Goal: Information Seeking & Learning: Understand process/instructions

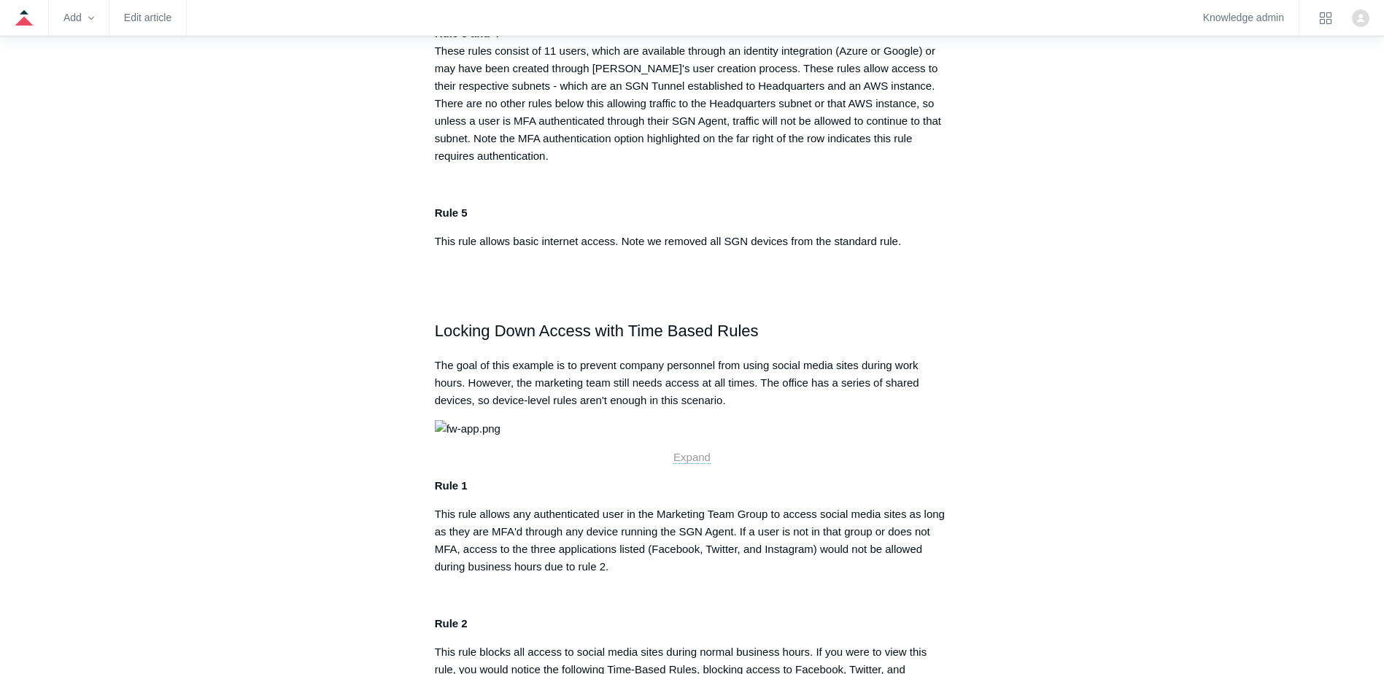
scroll to position [876, 0]
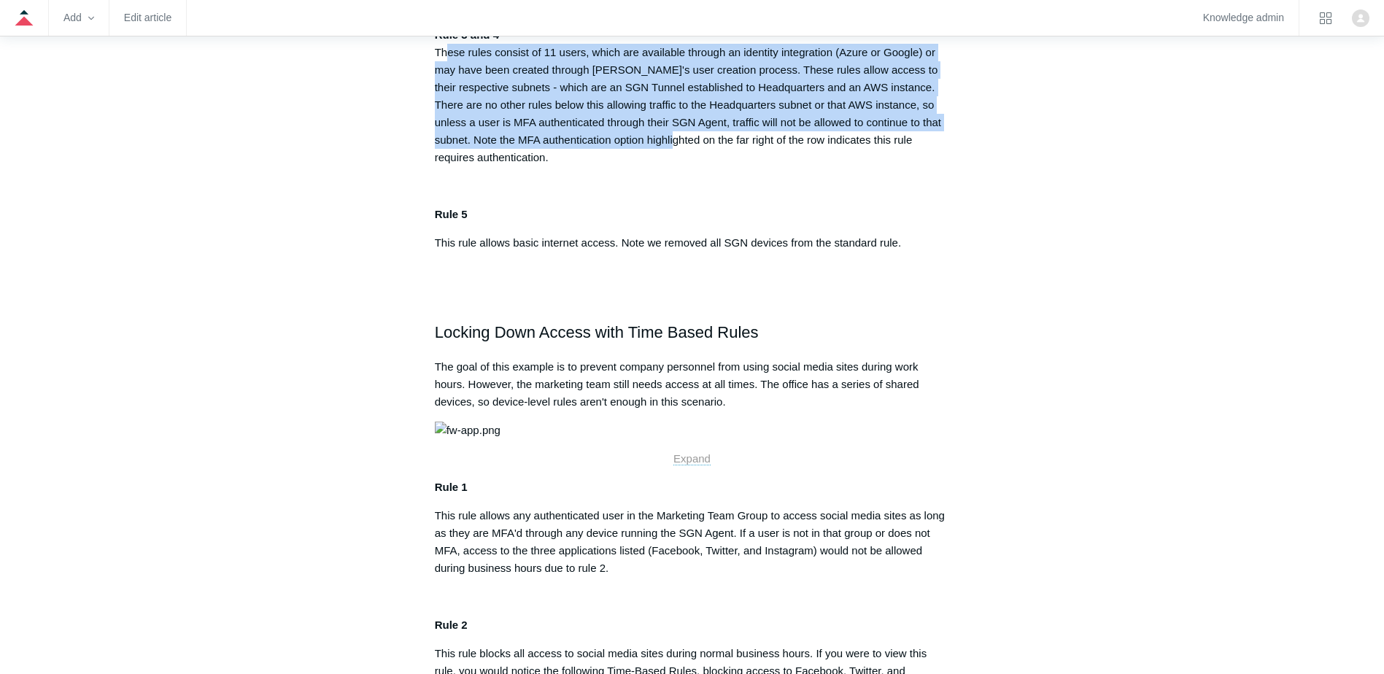
drag, startPoint x: 496, startPoint y: 241, endPoint x: 677, endPoint y: 320, distance: 197.6
click at [677, 166] on p "Rule 3 and 4 These rules consist of 11 users, which are available through an id…" at bounding box center [692, 96] width 515 height 140
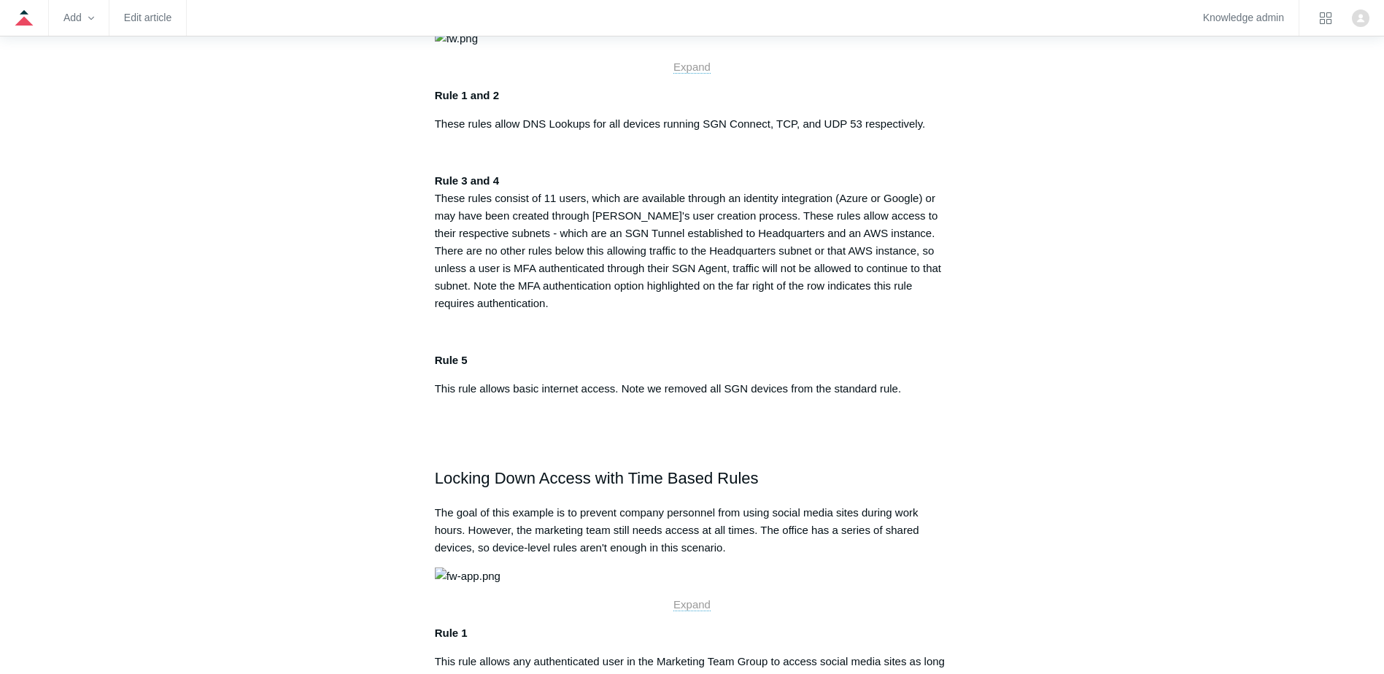
click at [618, 104] on p "Rule 1 and 2" at bounding box center [692, 96] width 515 height 18
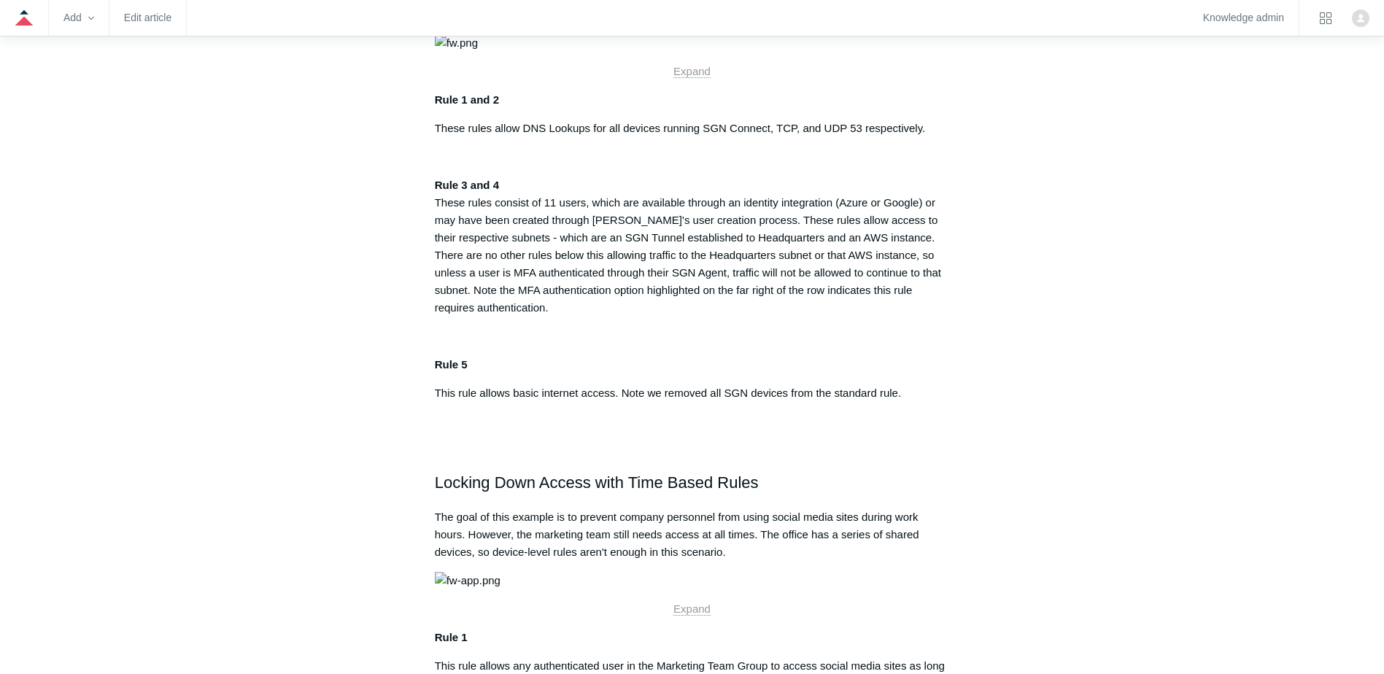
scroll to position [511, 0]
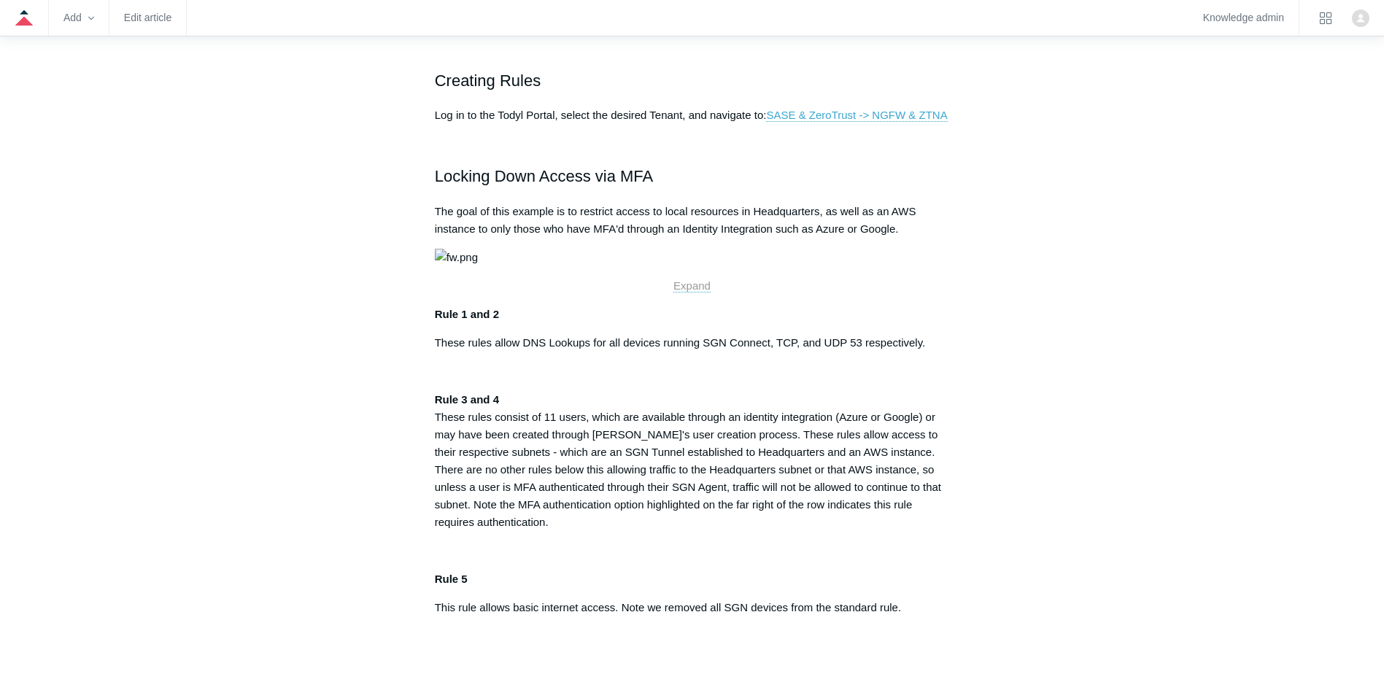
click at [478, 266] on img at bounding box center [456, 258] width 43 height 18
click at [695, 295] on p "Expand" at bounding box center [692, 286] width 515 height 18
click at [695, 292] on span "Expand" at bounding box center [691, 285] width 37 height 12
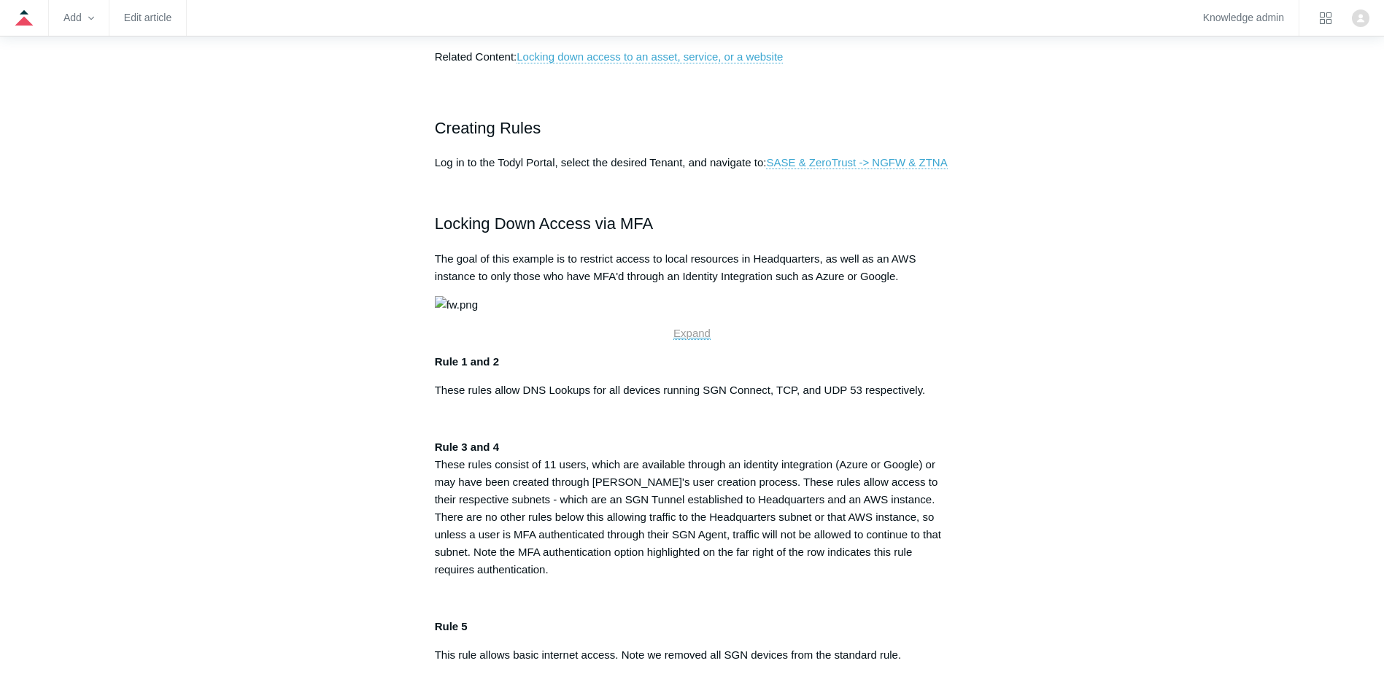
scroll to position [438, 0]
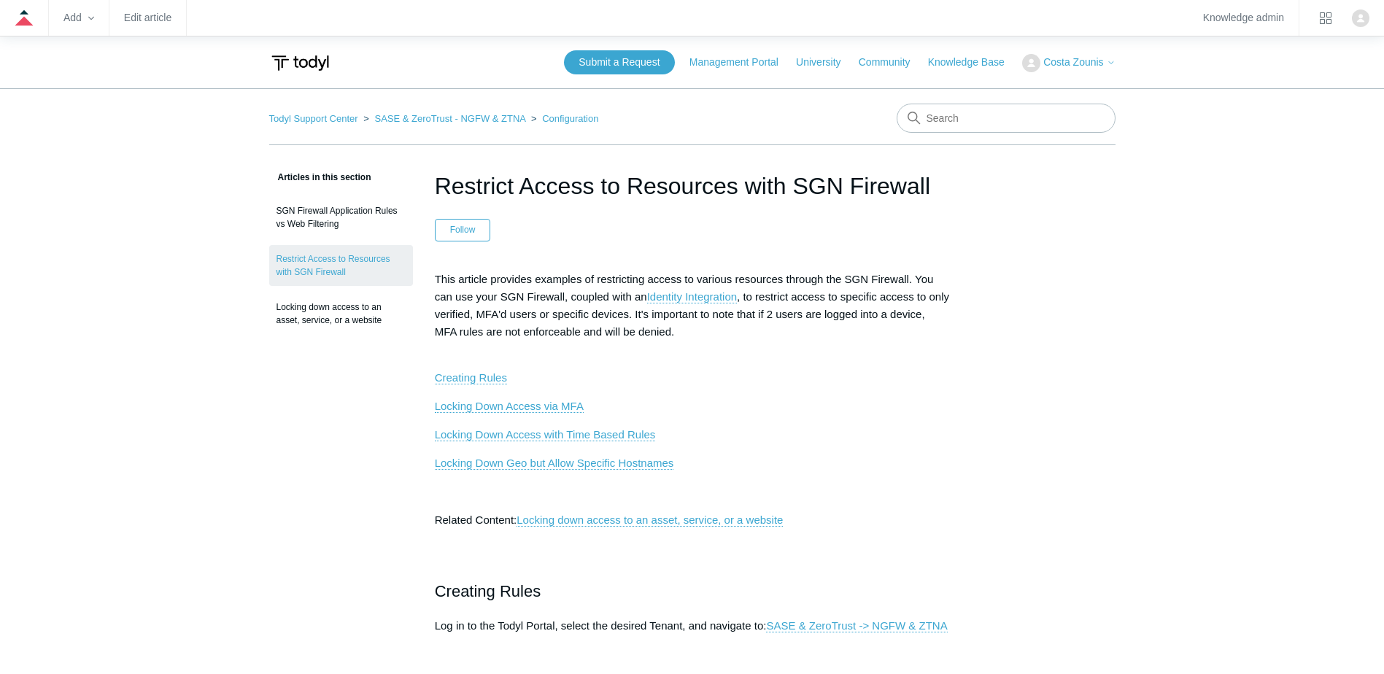
drag, startPoint x: 540, startPoint y: 169, endPoint x: 849, endPoint y: 188, distance: 309.2
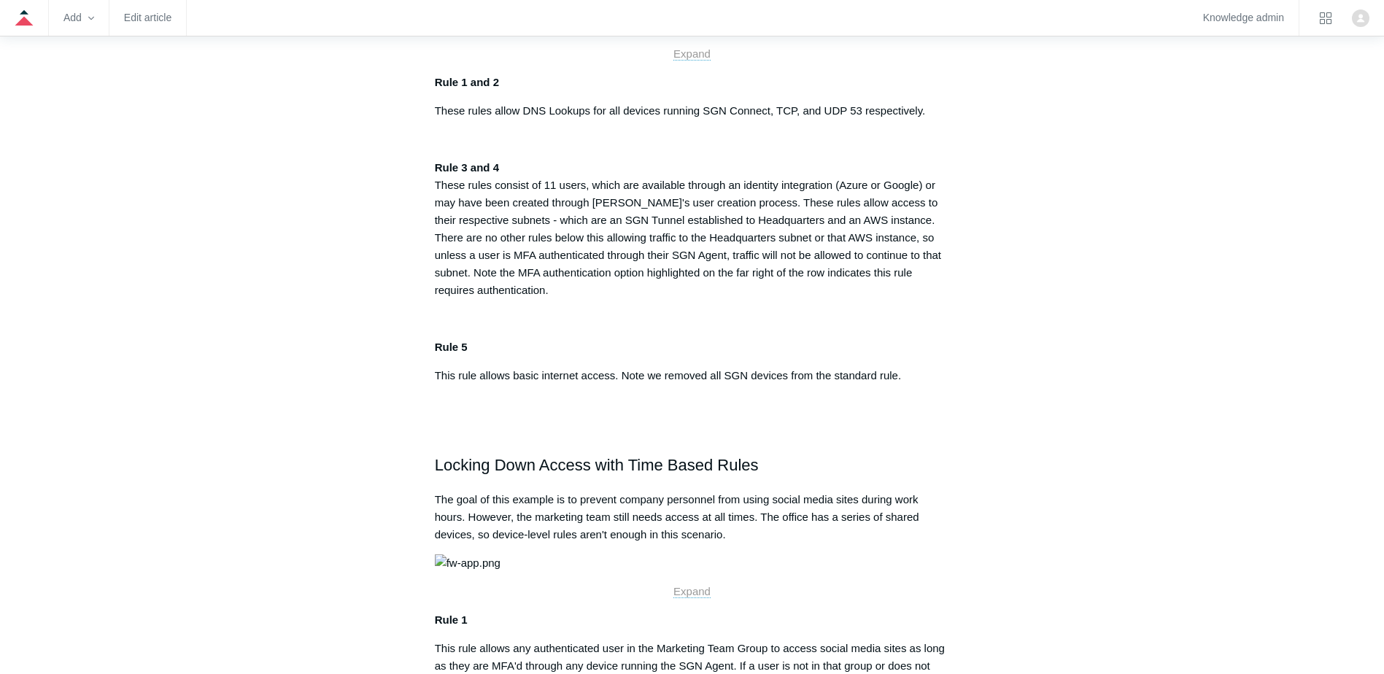
scroll to position [584, 0]
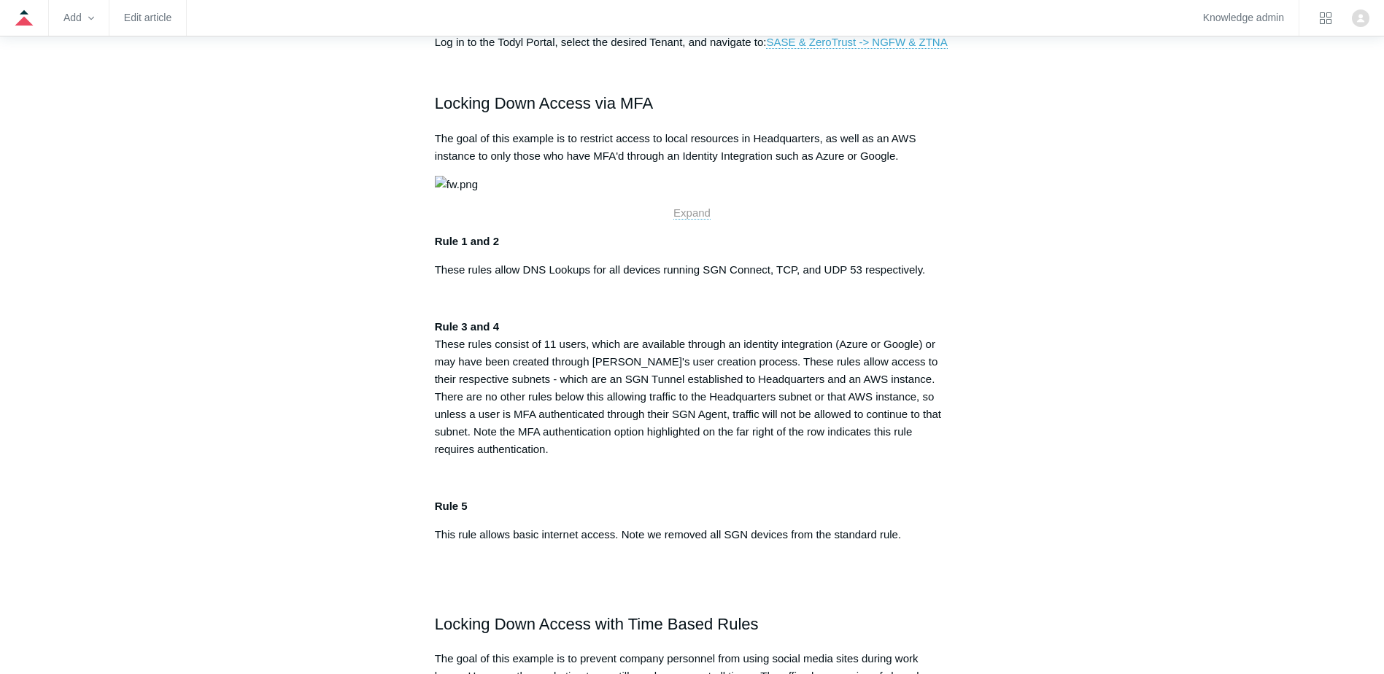
click at [478, 193] on img at bounding box center [456, 185] width 43 height 18
click at [704, 219] on span "Expand" at bounding box center [691, 212] width 37 height 12
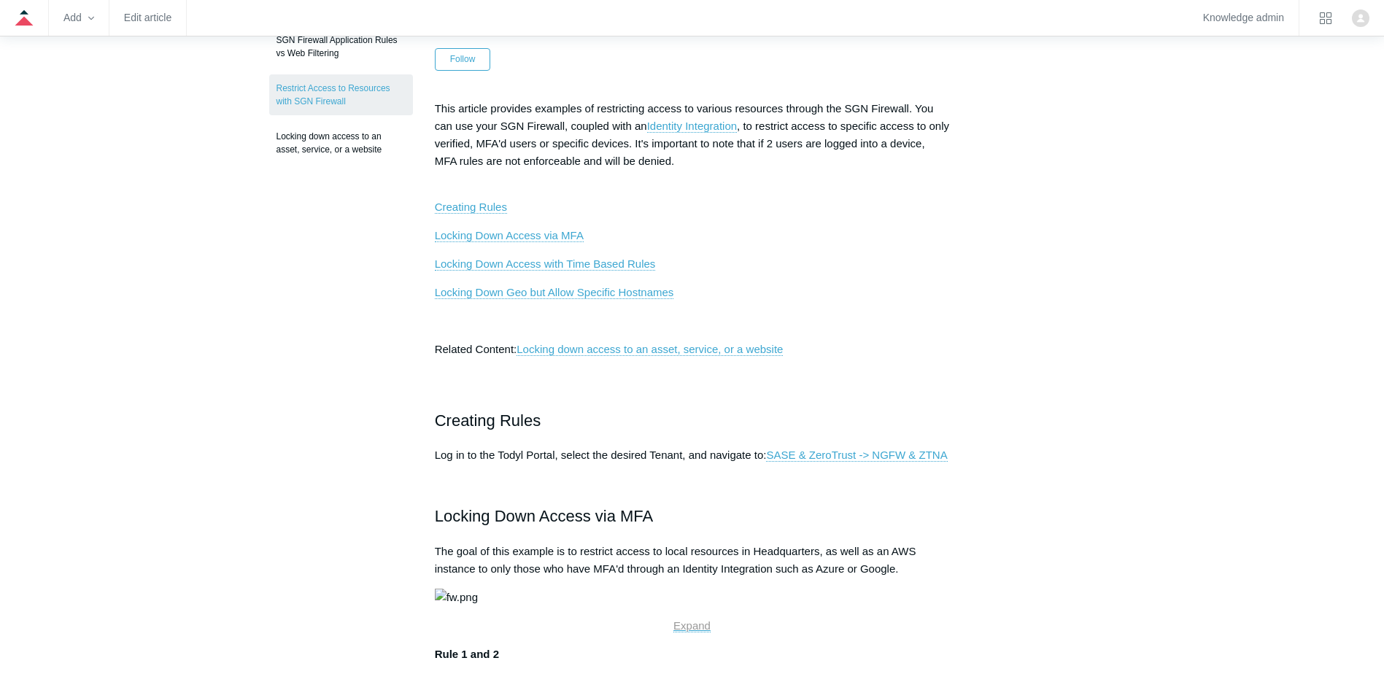
scroll to position [0, 0]
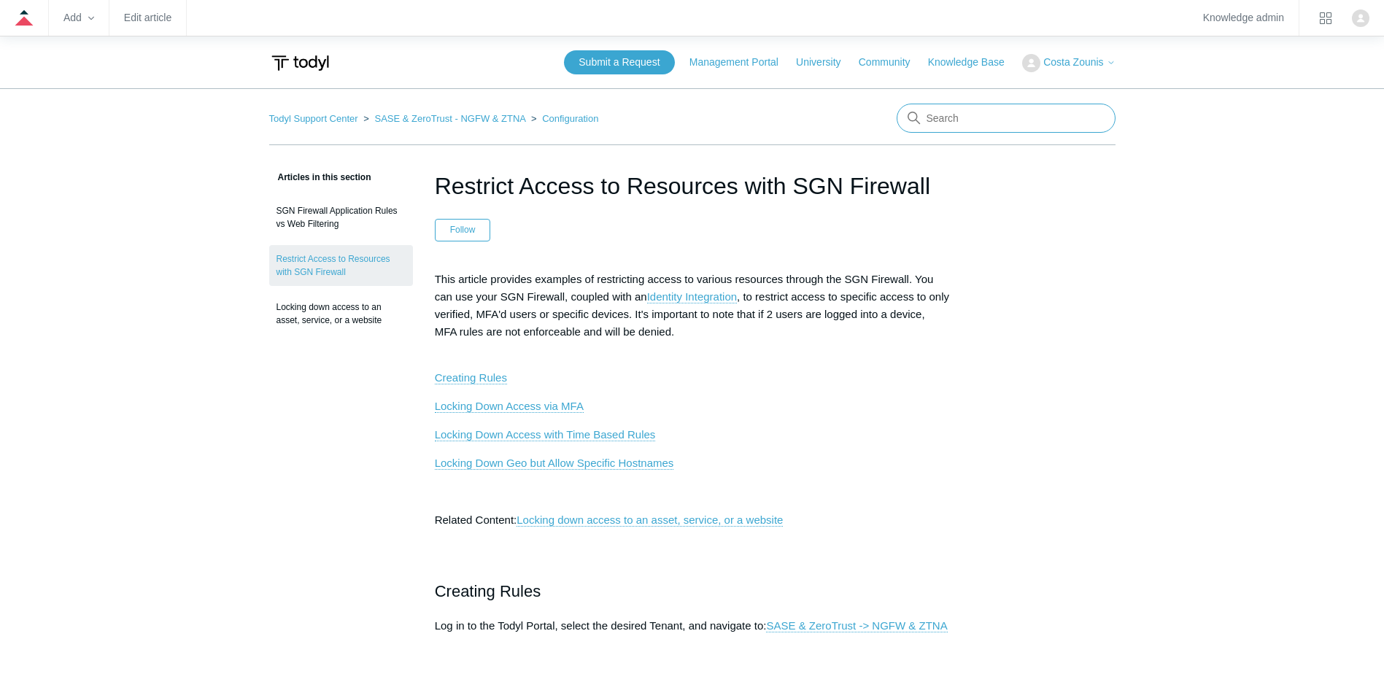
click at [930, 121] on input "Search" at bounding box center [1006, 118] width 219 height 29
type input "sgn to sgn"
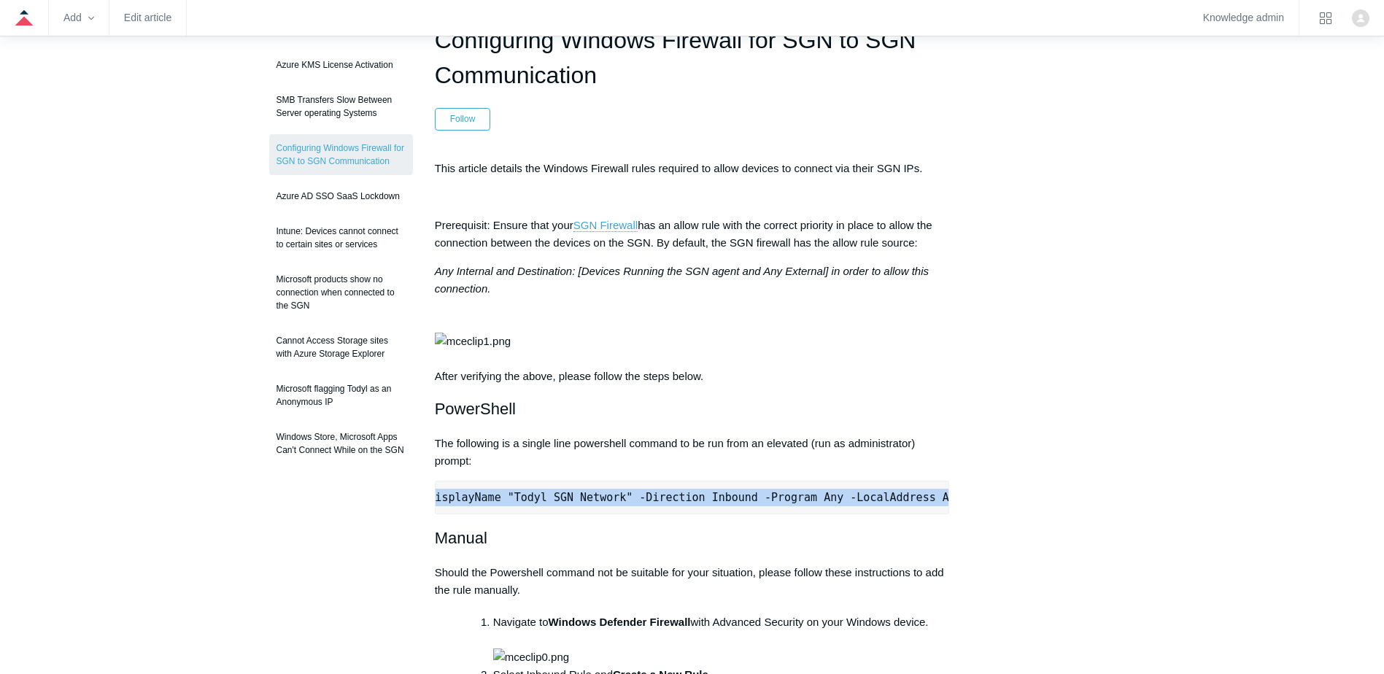
scroll to position [0, 459]
drag, startPoint x: 503, startPoint y: 553, endPoint x: 1031, endPoint y: 549, distance: 528.2
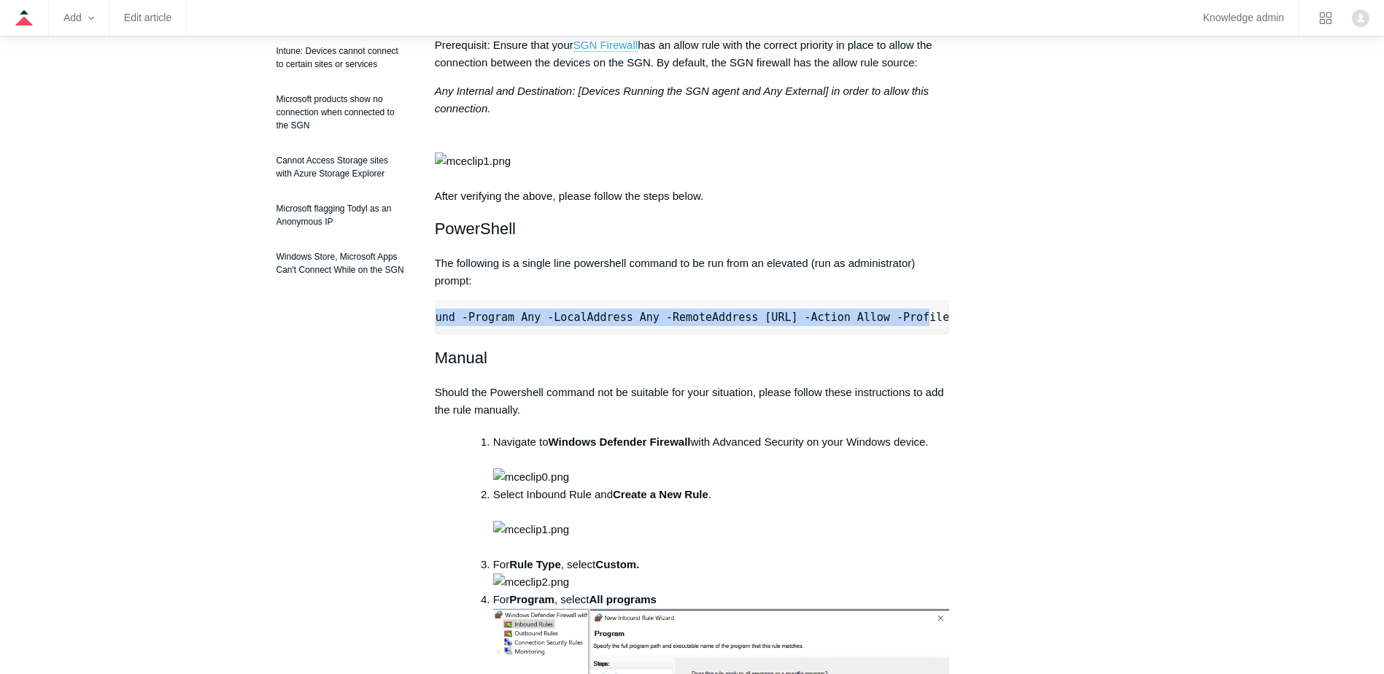
scroll to position [584, 0]
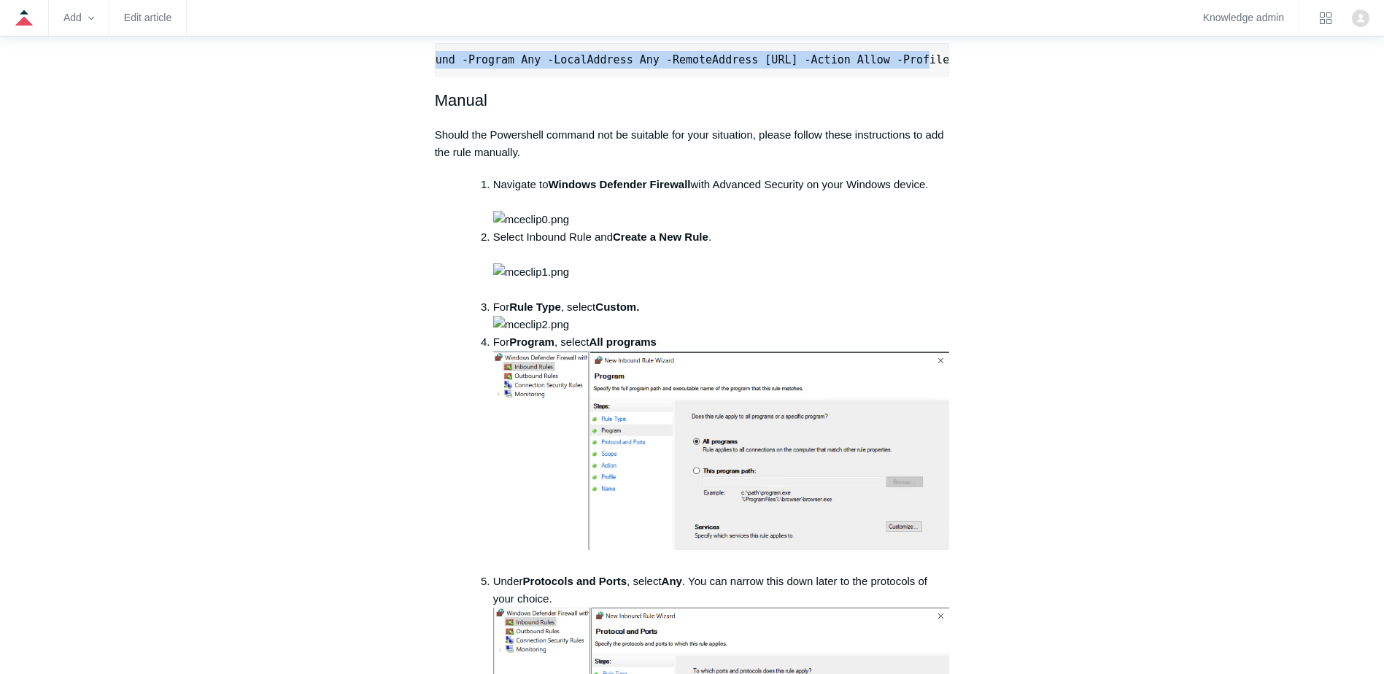
copy pre "New-NetFirewallRule -DisplayName "Todyl SGN Network" -Direction Inbound -Progra…"
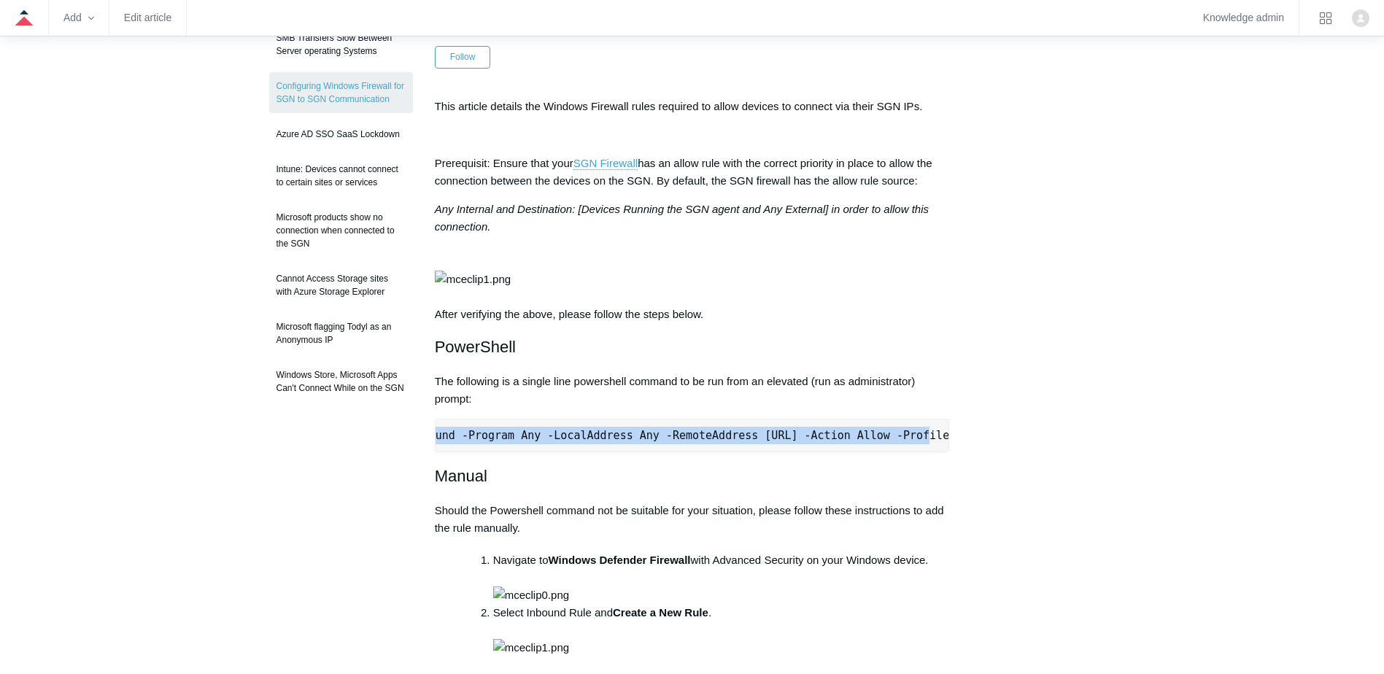
scroll to position [0, 0]
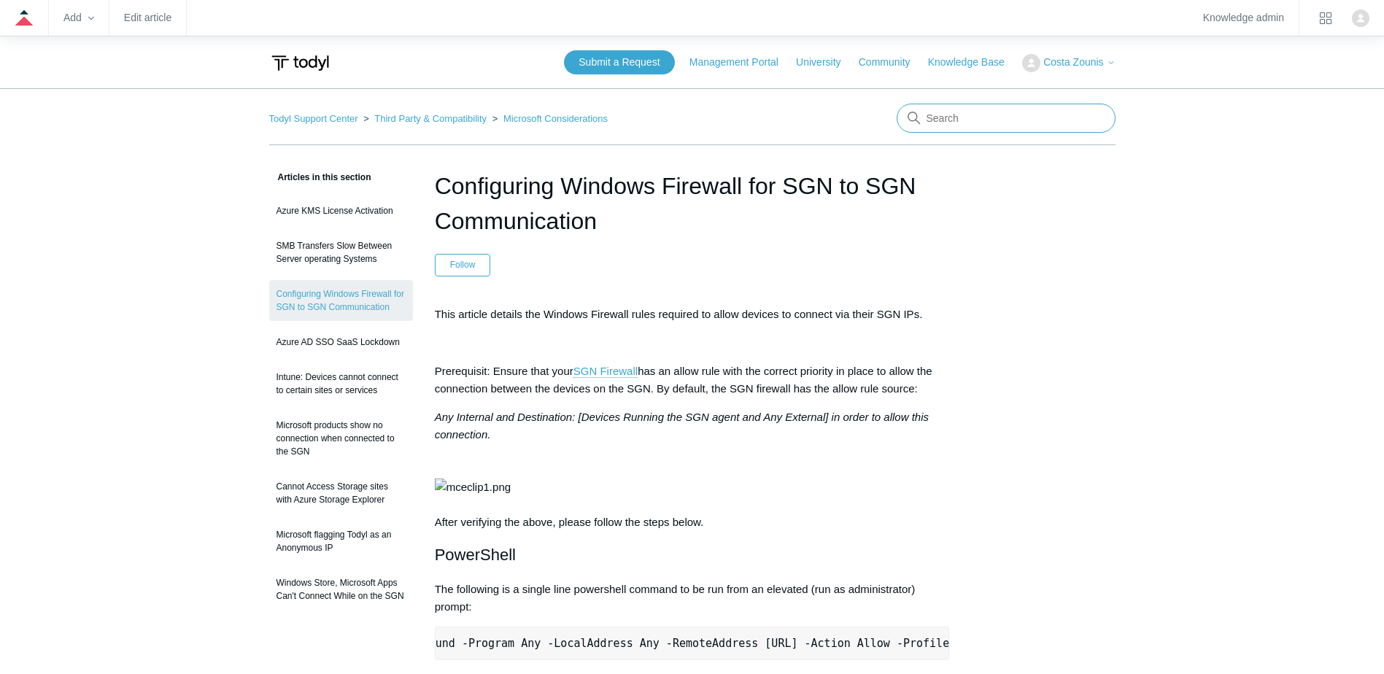
click at [960, 116] on input "Search" at bounding box center [1006, 118] width 219 height 29
type input "ad/dns"
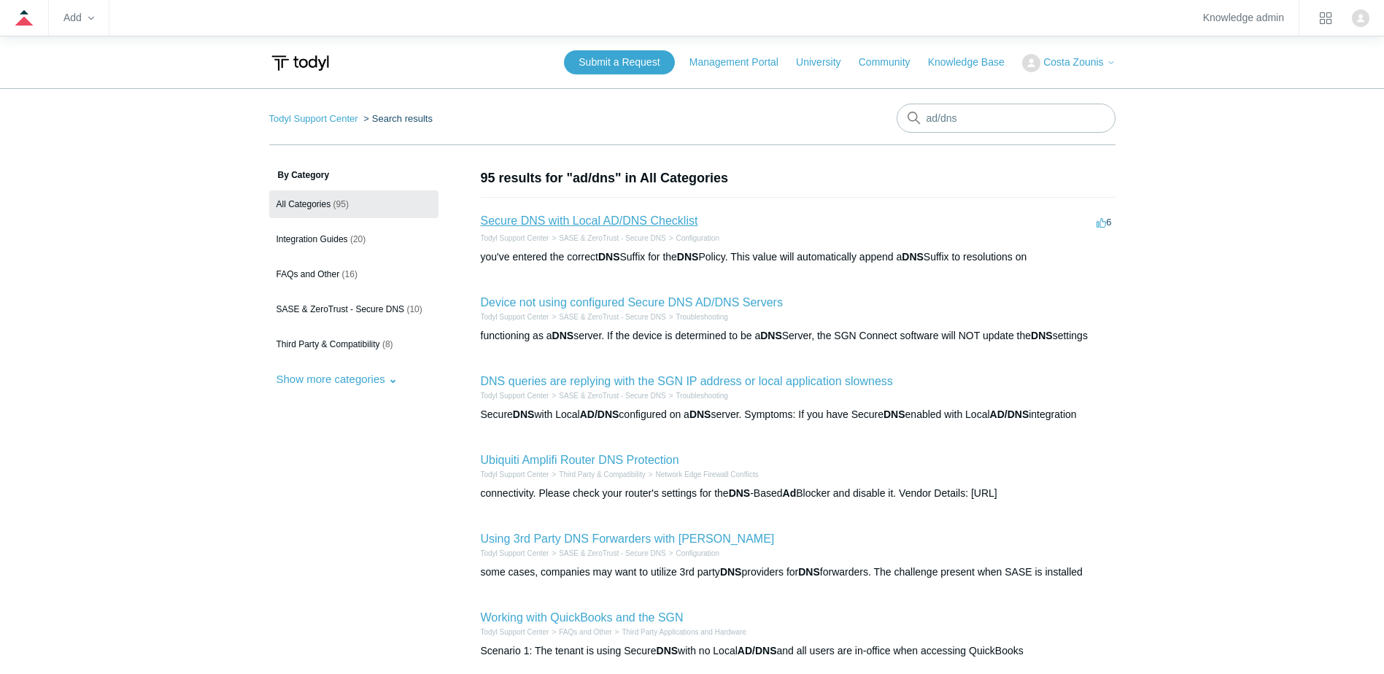
click at [577, 220] on link "Secure DNS with Local AD/DNS Checklist" at bounding box center [589, 221] width 217 height 12
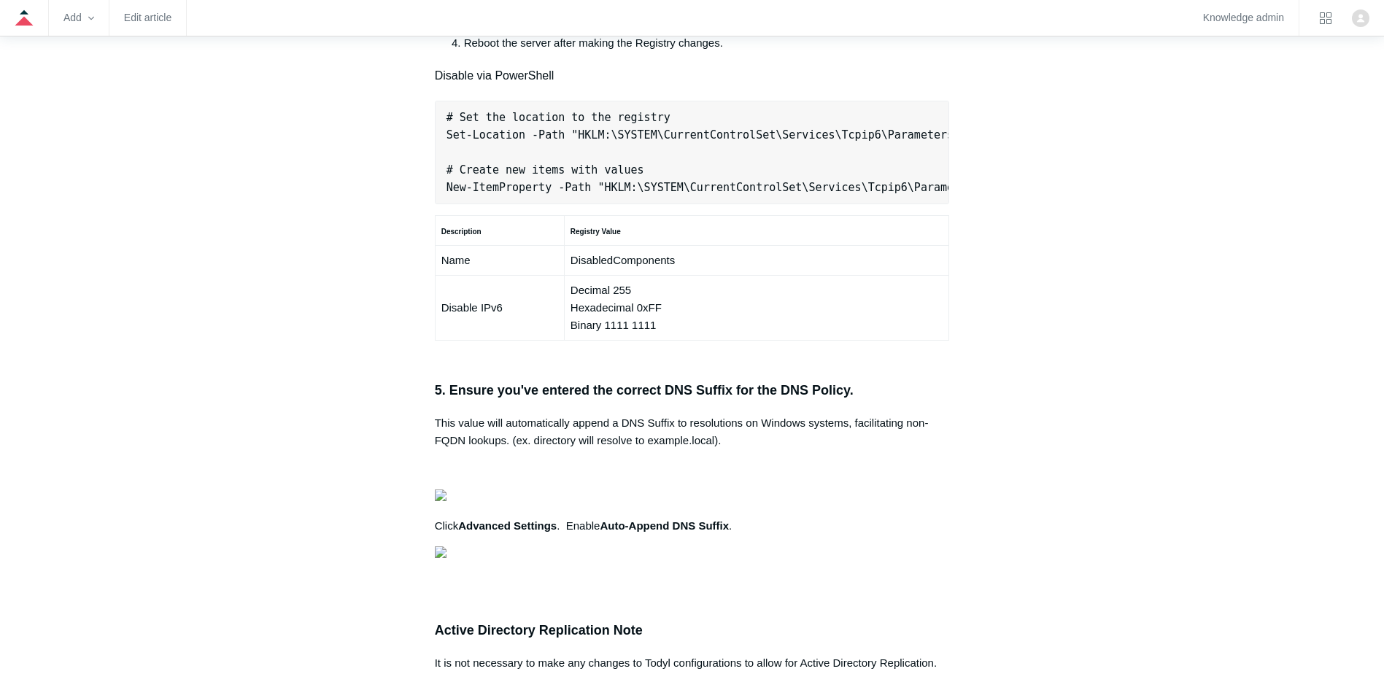
drag, startPoint x: 657, startPoint y: 382, endPoint x: 750, endPoint y: 381, distance: 93.4
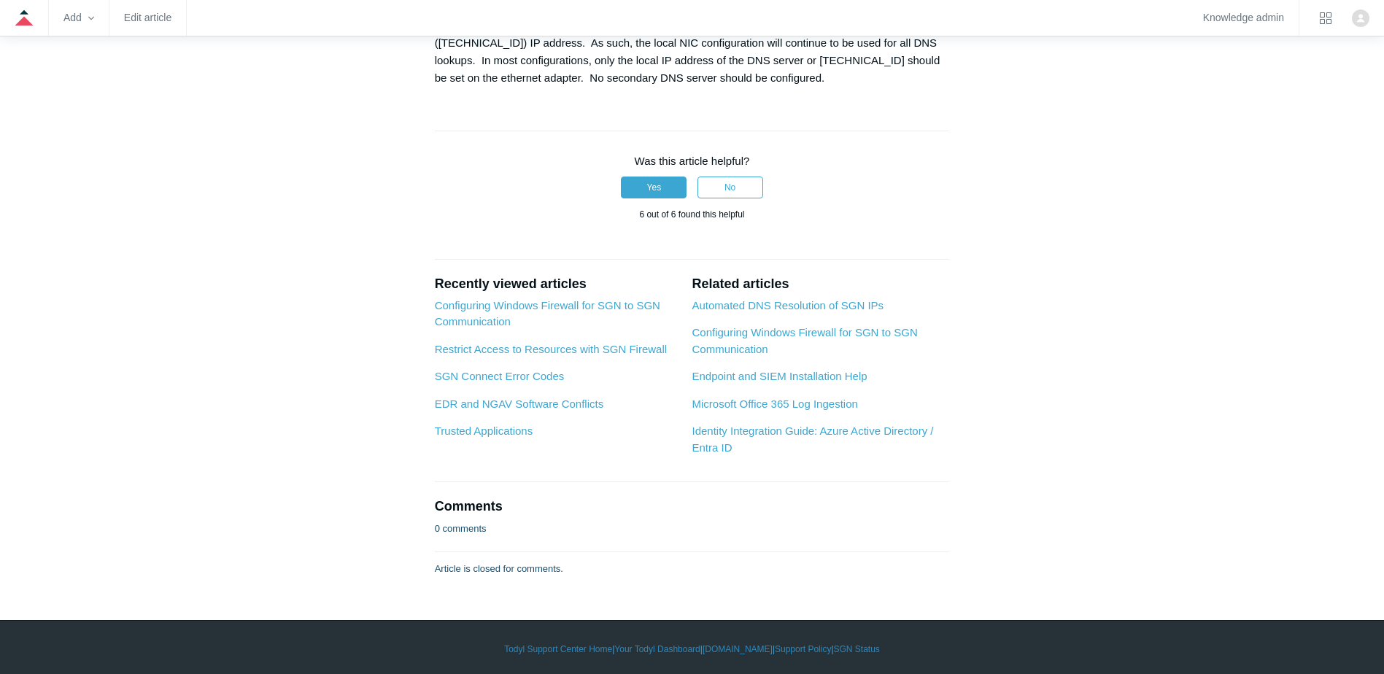
scroll to position [1751, 0]
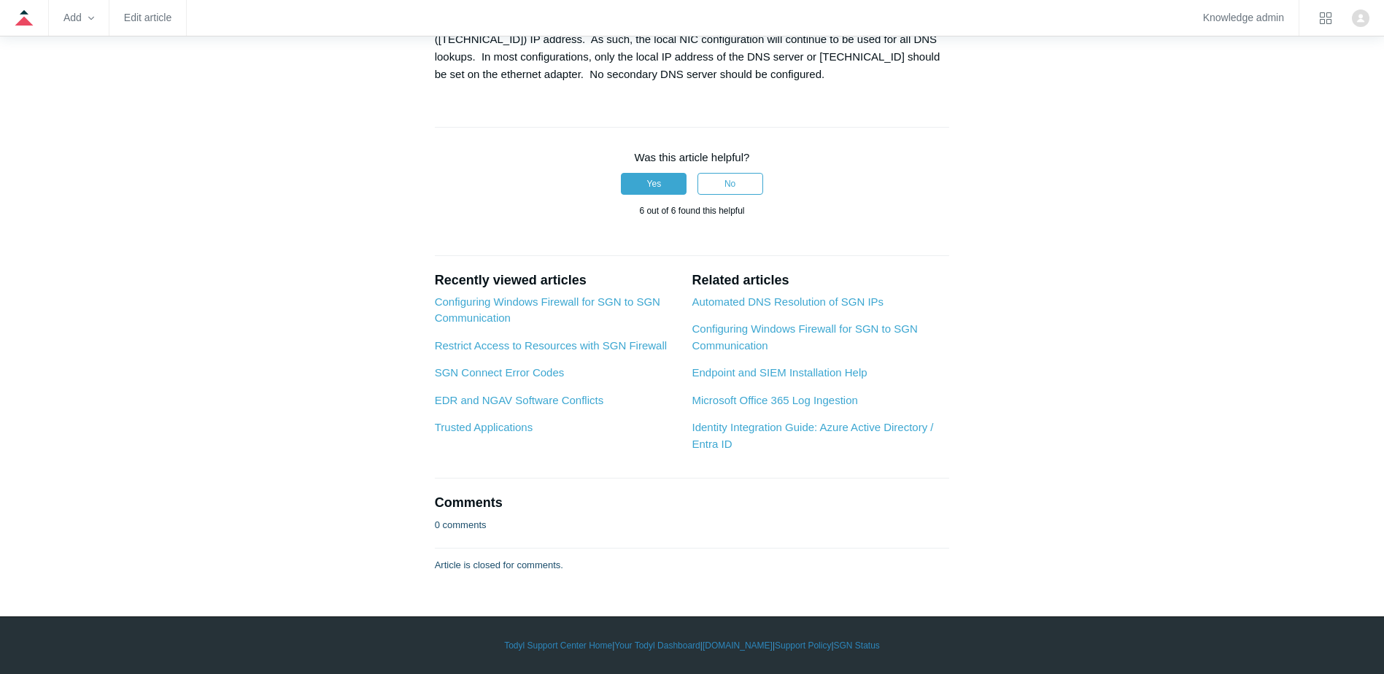
drag, startPoint x: 494, startPoint y: 253, endPoint x: 911, endPoint y: 250, distance: 416.6
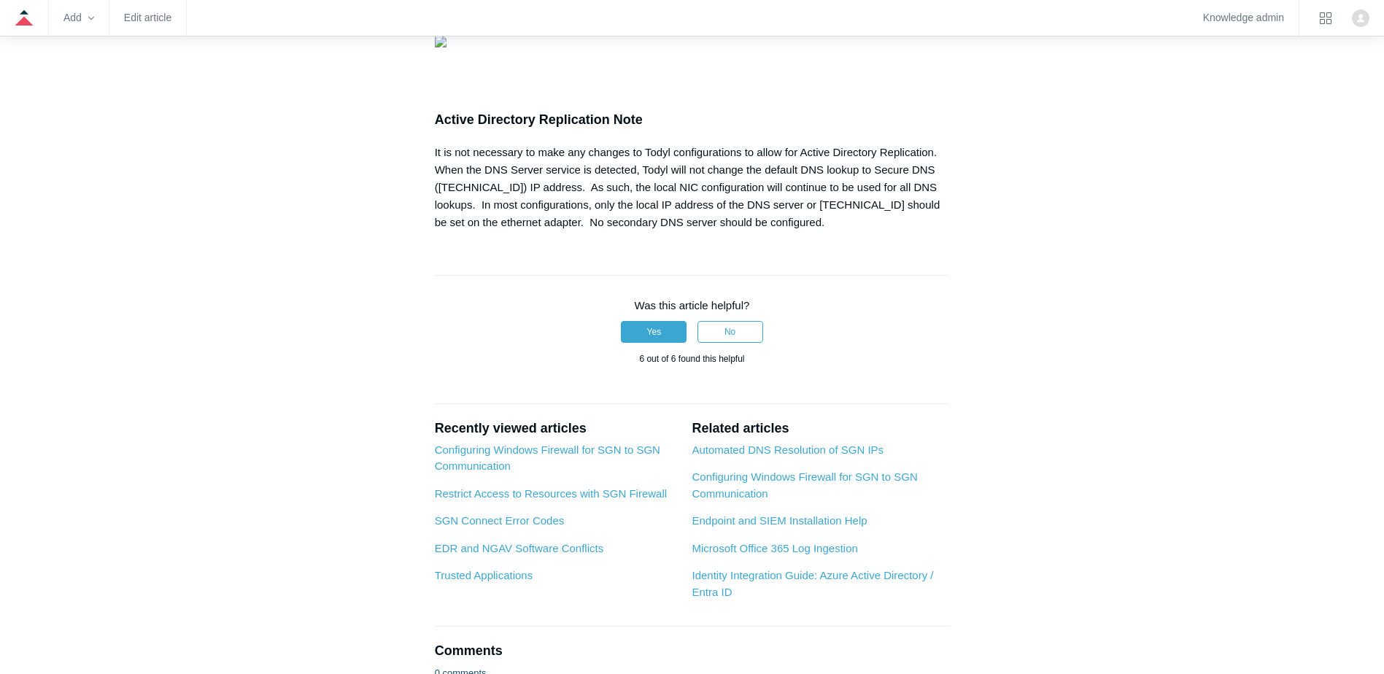
scroll to position [0, 0]
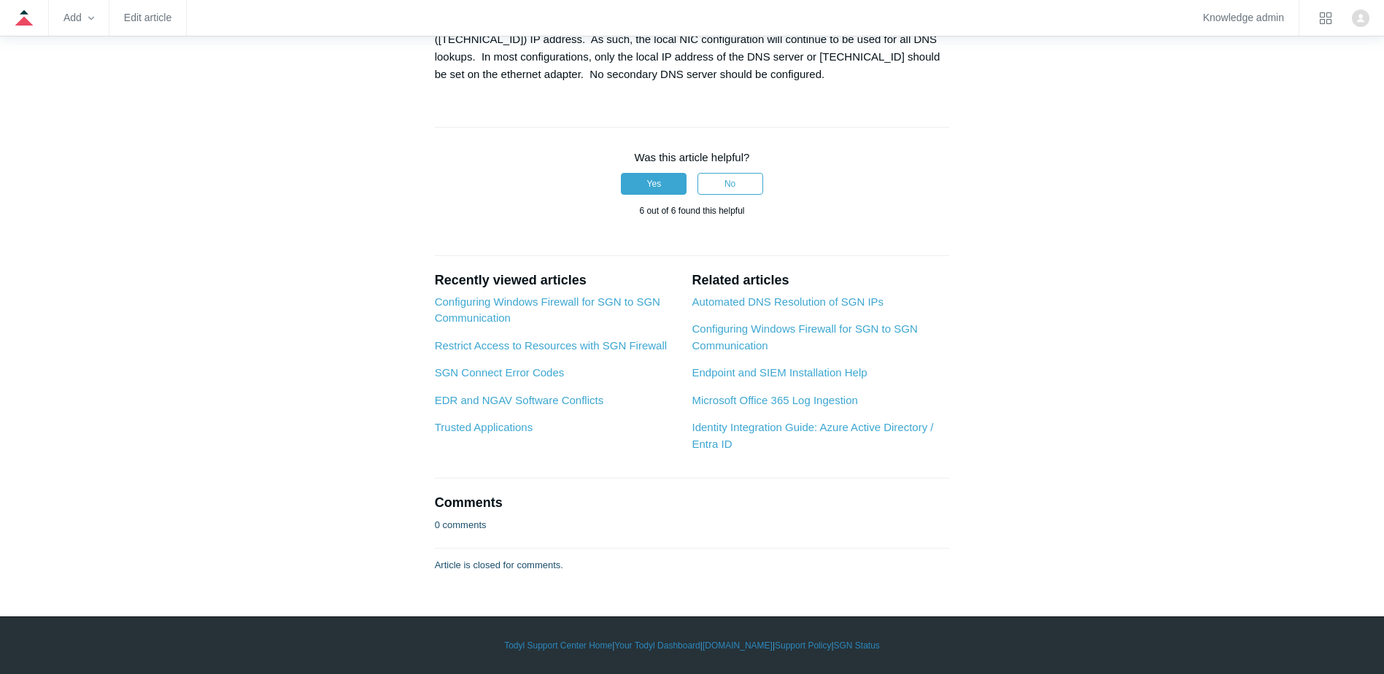
scroll to position [1459, 0]
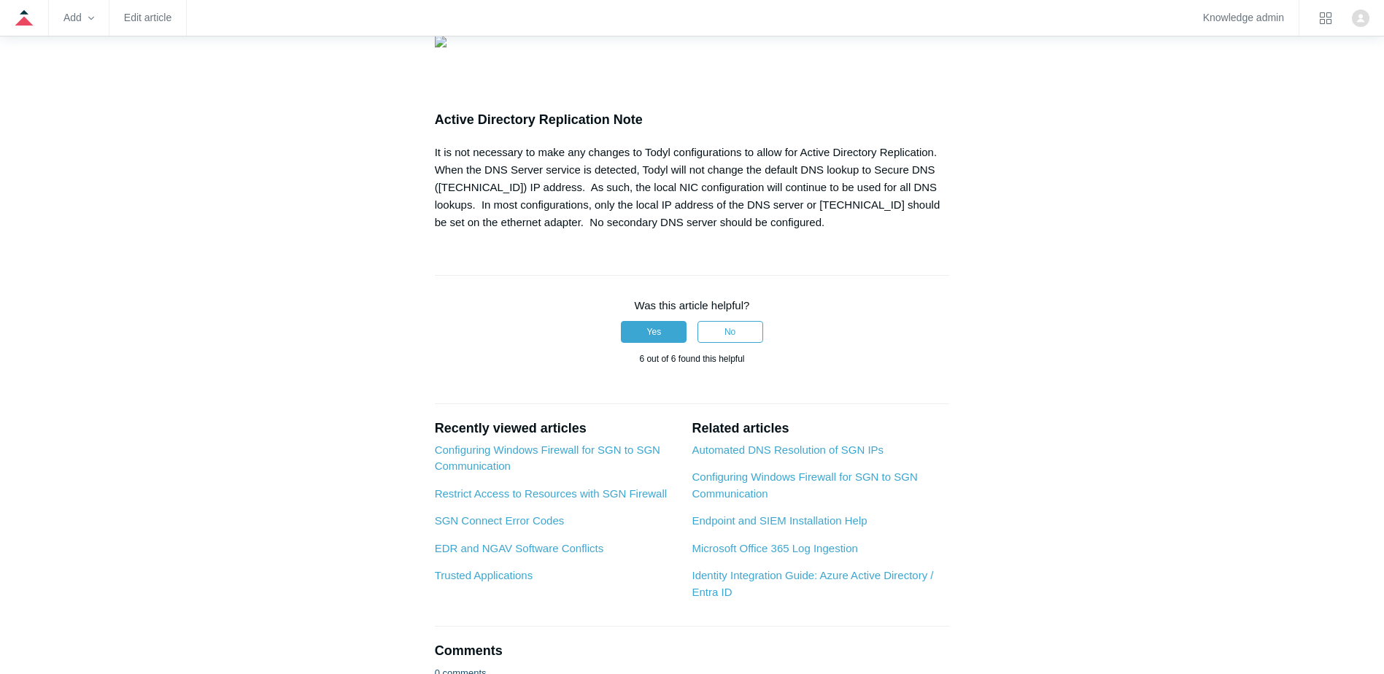
drag, startPoint x: 471, startPoint y: 106, endPoint x: 897, endPoint y: 101, distance: 426.1
copy code "HKEY_LOCAL_MACHINE\SYSTEM\CurrentControlSet\Services\Tcpip6\Parameters\"
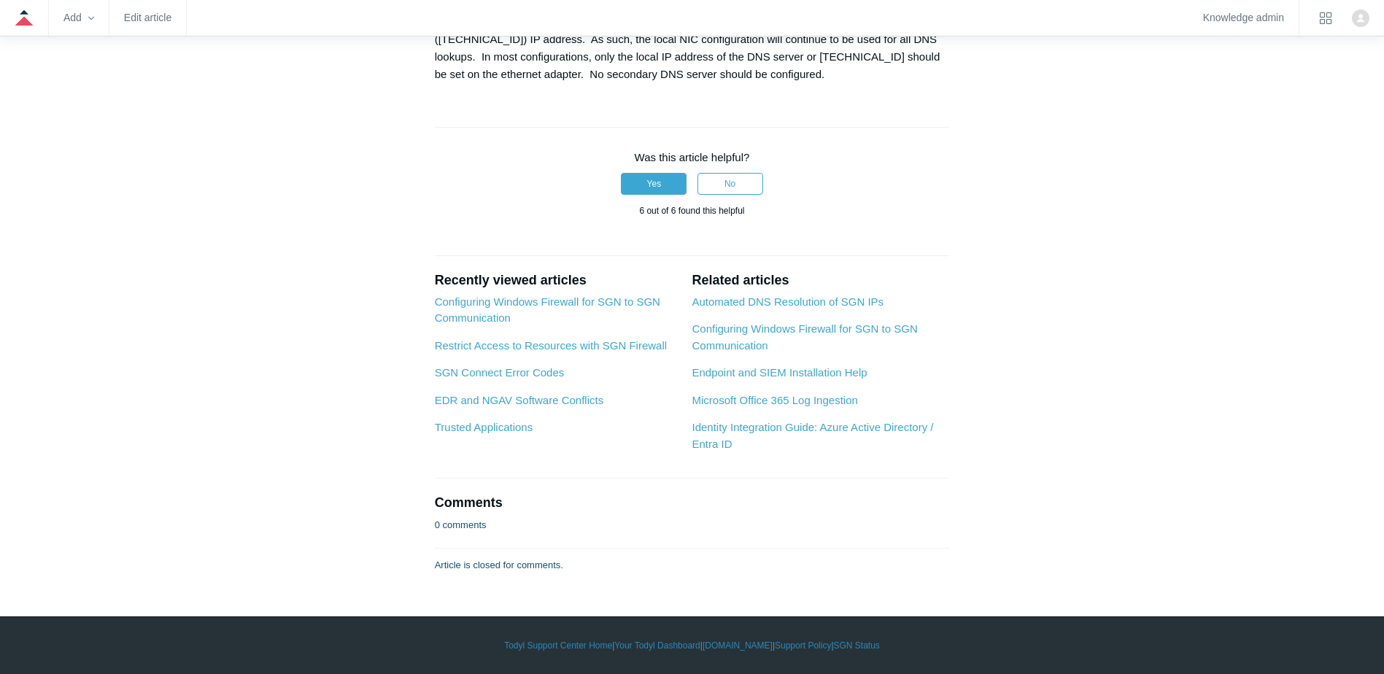
scroll to position [2189, 0]
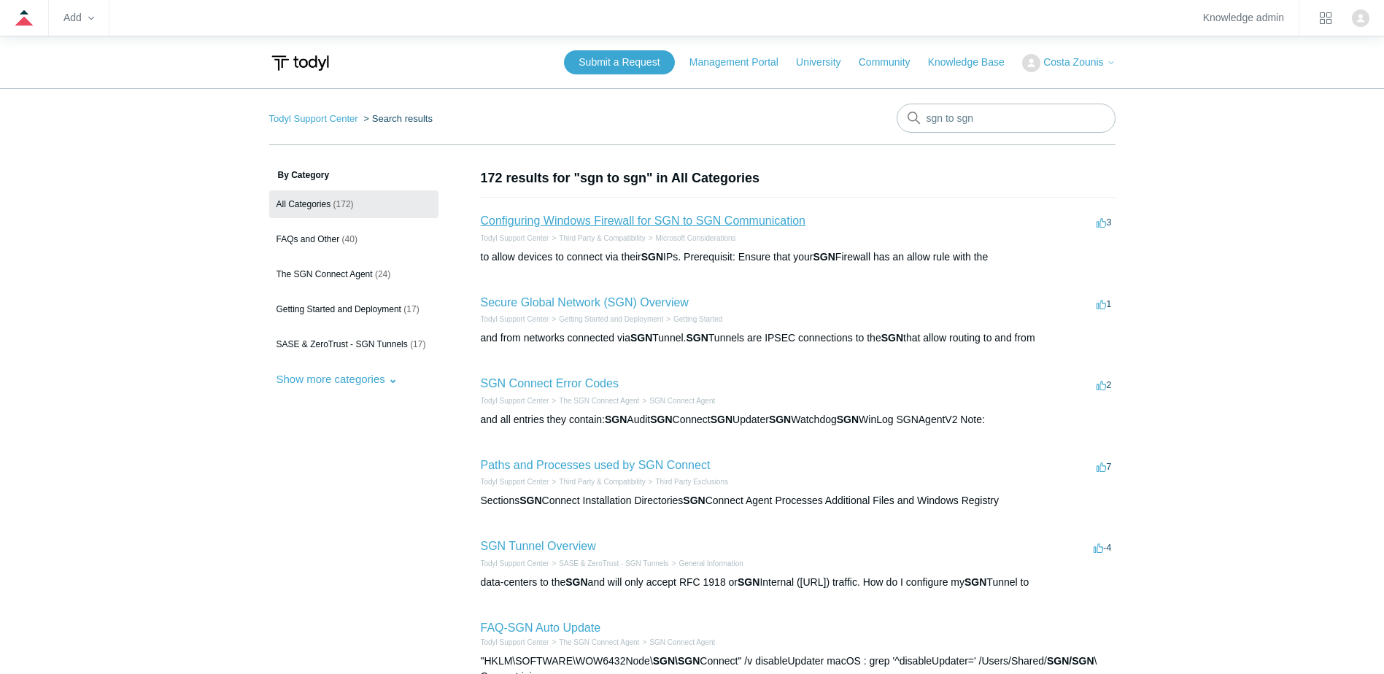
click at [617, 217] on link "Configuring Windows Firewall for SGN to SGN Communication" at bounding box center [643, 221] width 325 height 12
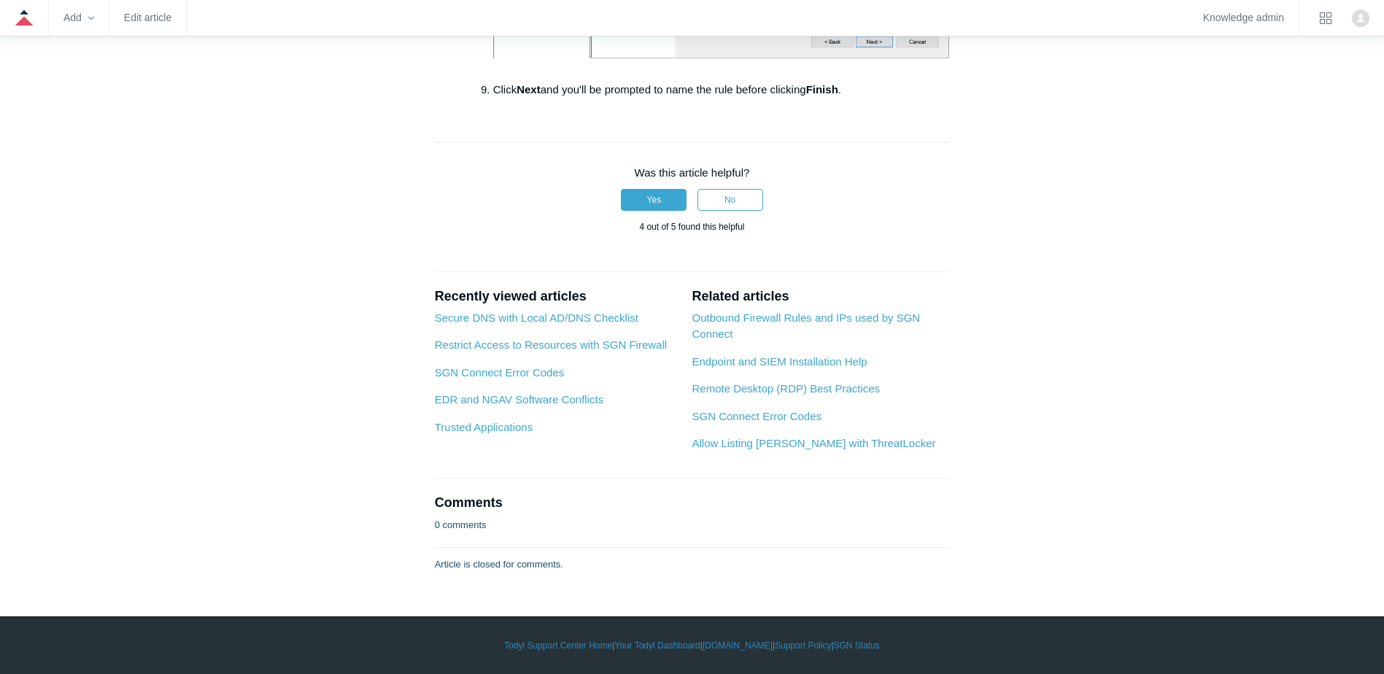
scroll to position [2936, 0]
